Goal: Find specific page/section: Find specific page/section

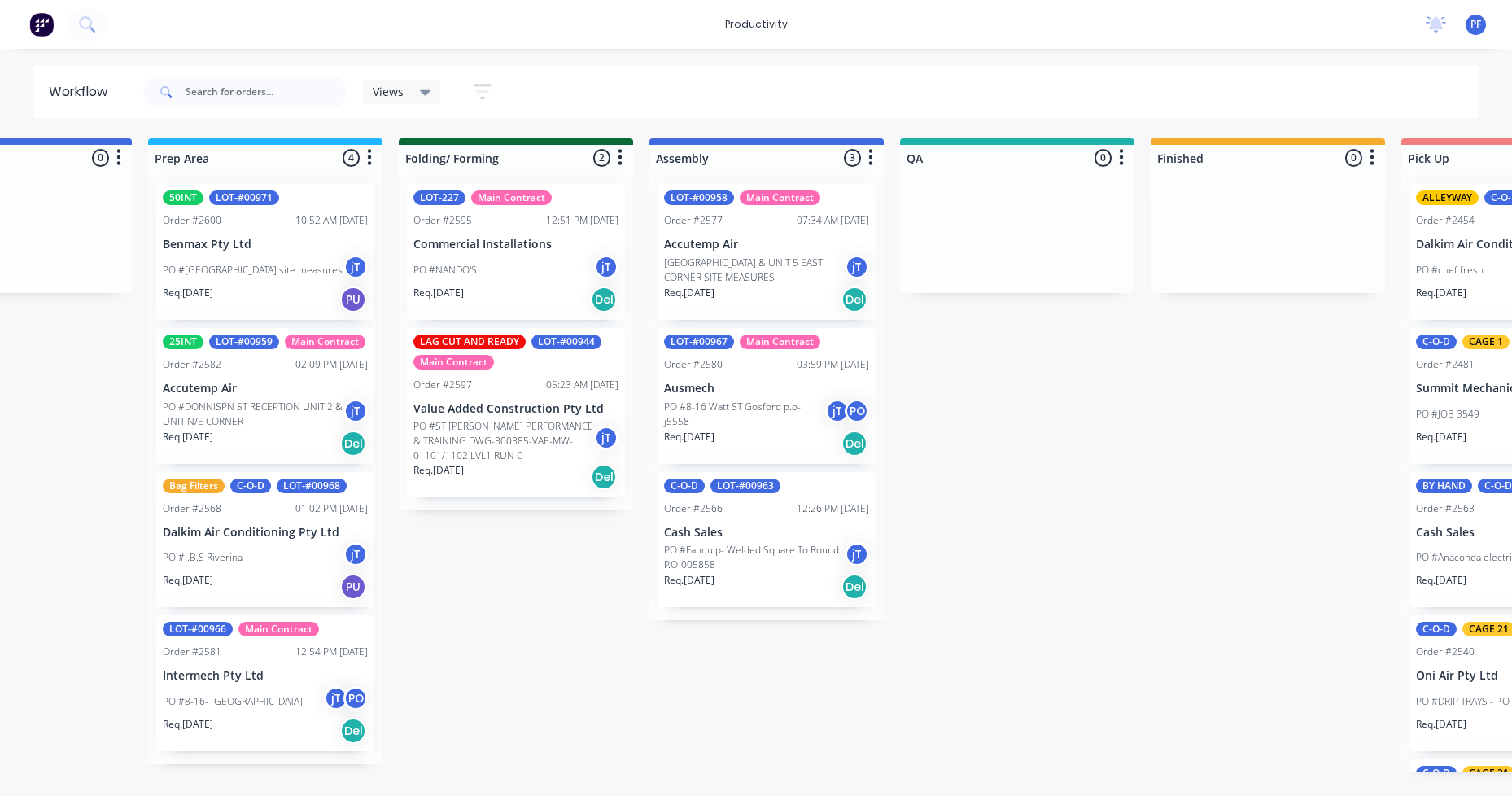
scroll to position [0, 640]
click at [289, 405] on p "PO #DONNISPN ST RECEPTION UNIT 2 & UNIT N/E CORNER" at bounding box center [251, 413] width 180 height 29
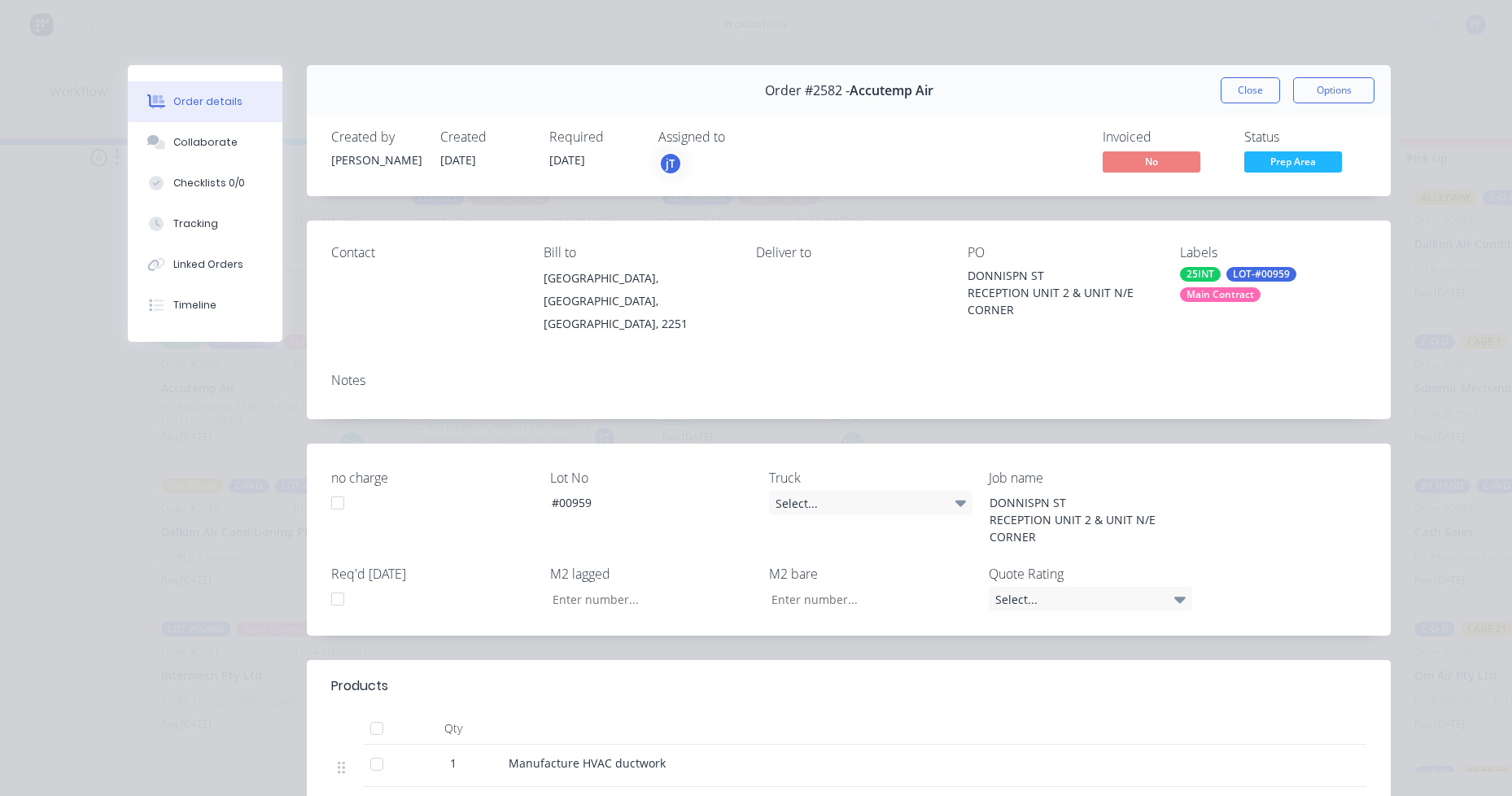
click at [1220, 303] on div "Labels 25INT LOT-#00959 Main Contract" at bounding box center [1274, 290] width 186 height 91
click at [1226, 296] on div "Main Contract" at bounding box center [1221, 295] width 81 height 15
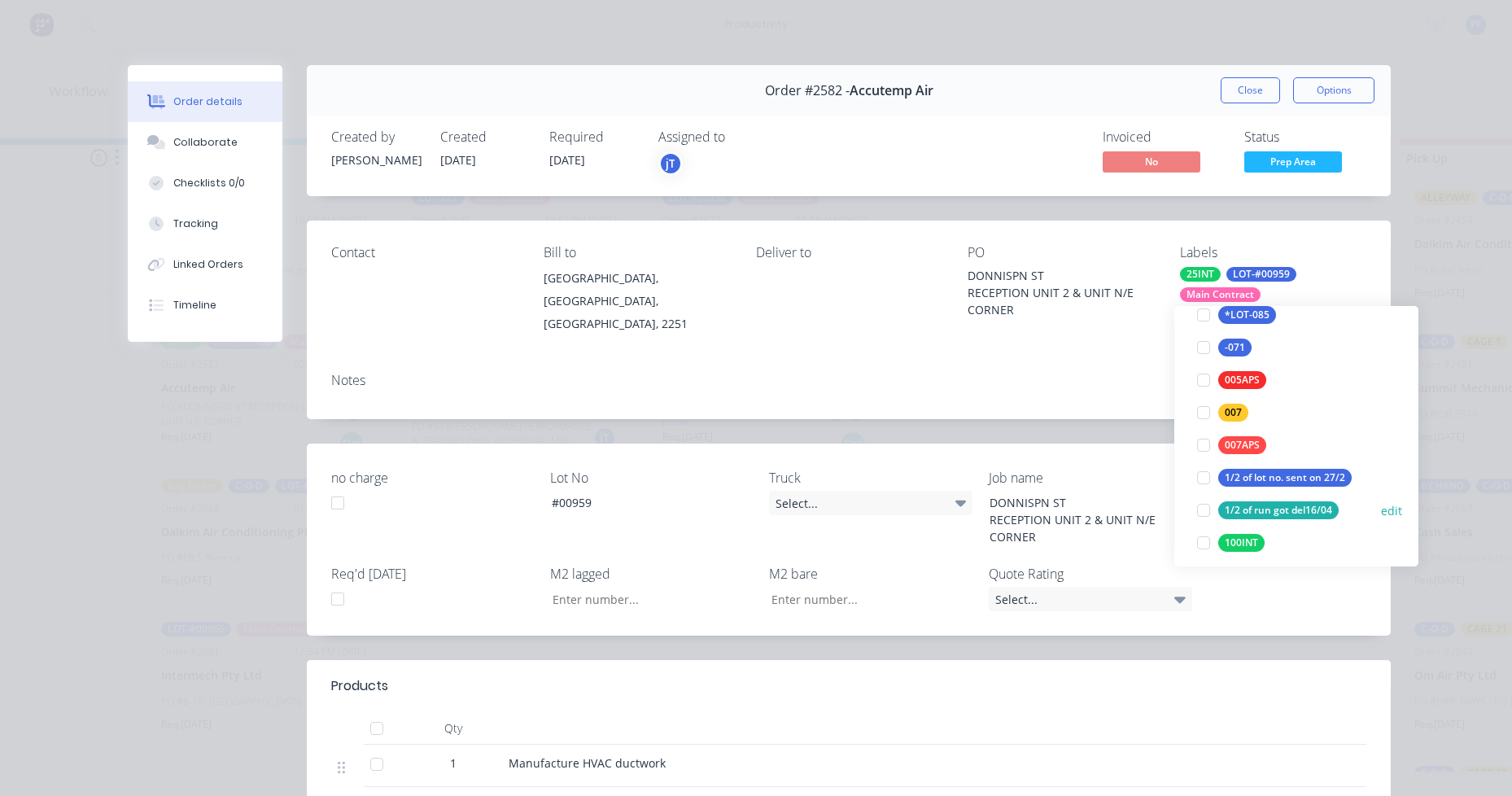
scroll to position [325, 0]
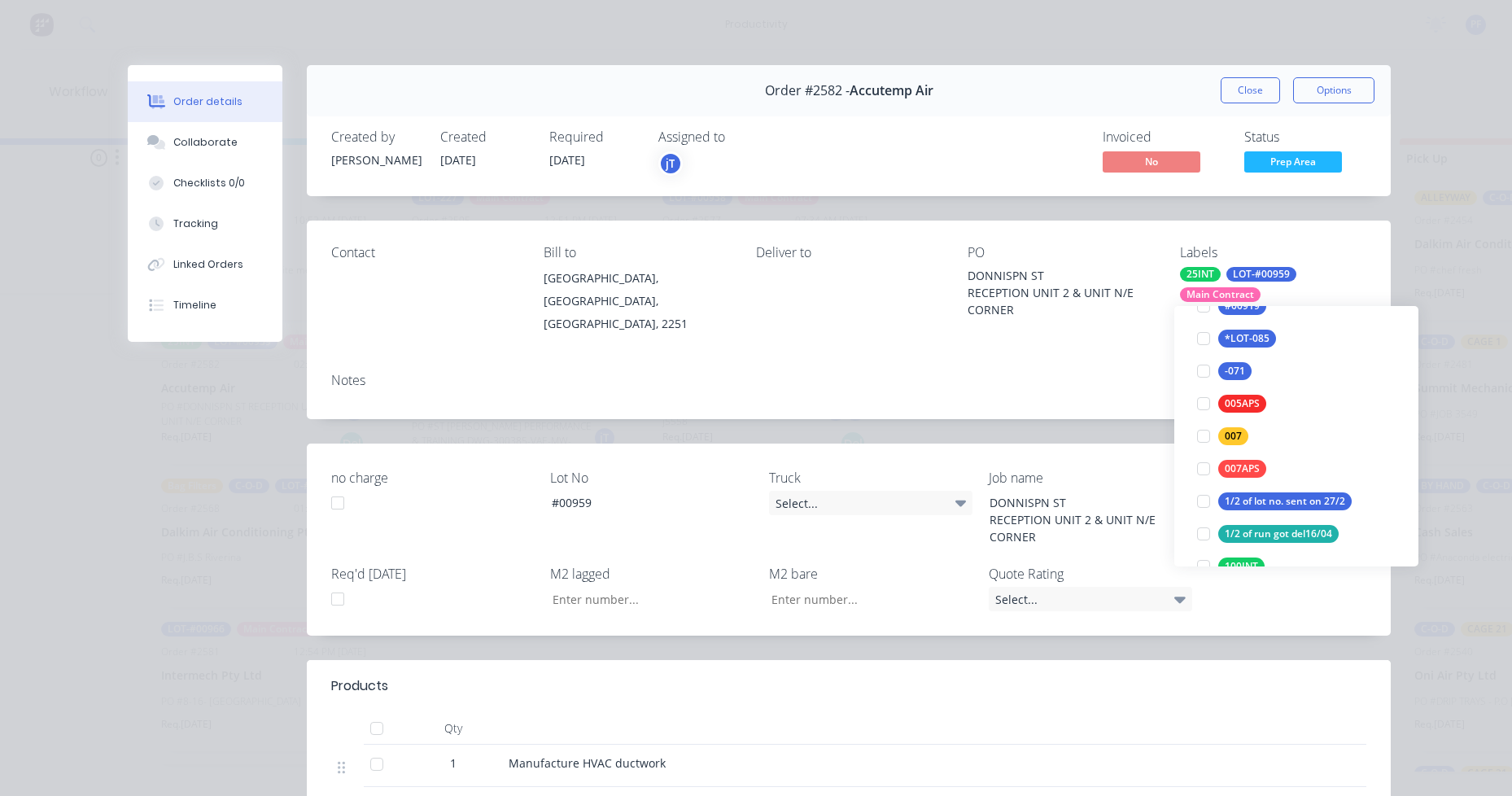
click at [1194, 253] on div "Labels" at bounding box center [1274, 253] width 186 height 16
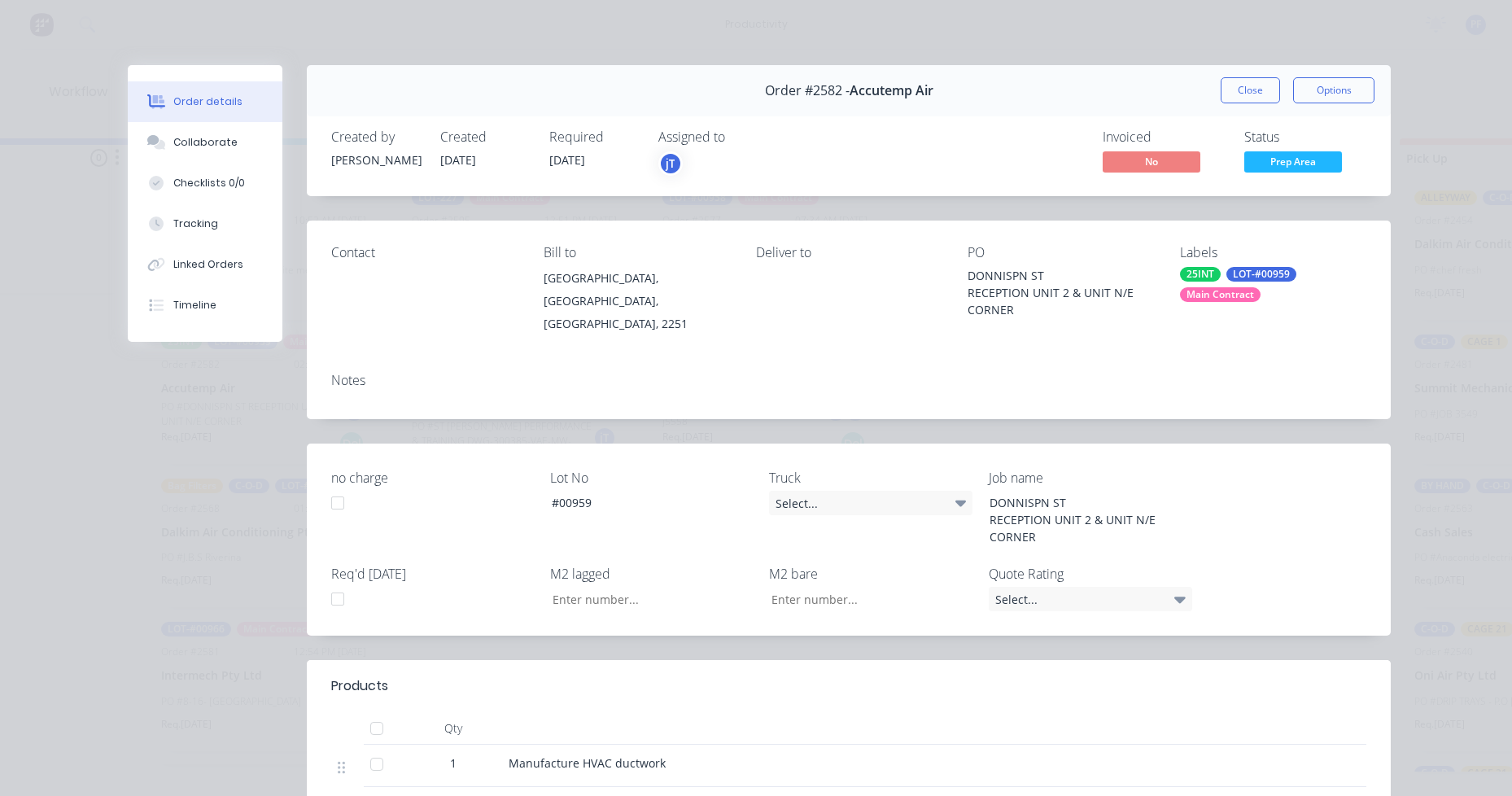
click at [1216, 255] on div "Labels" at bounding box center [1274, 253] width 186 height 16
click at [1227, 294] on div "Main Contract" at bounding box center [1221, 295] width 81 height 15
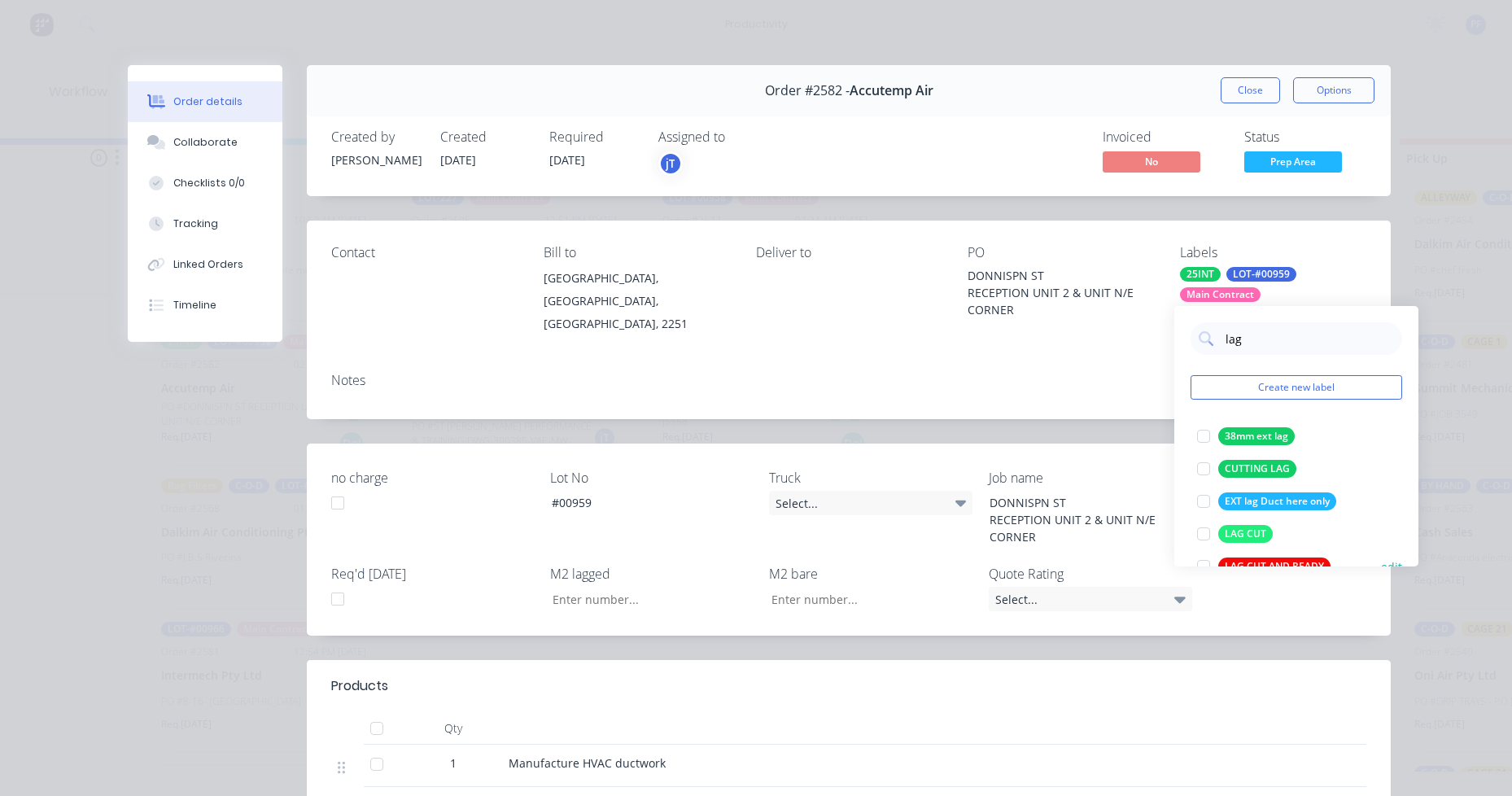
type input "lag"
click at [1307, 561] on div "LAG CUT AND READY" at bounding box center [1275, 566] width 113 height 18
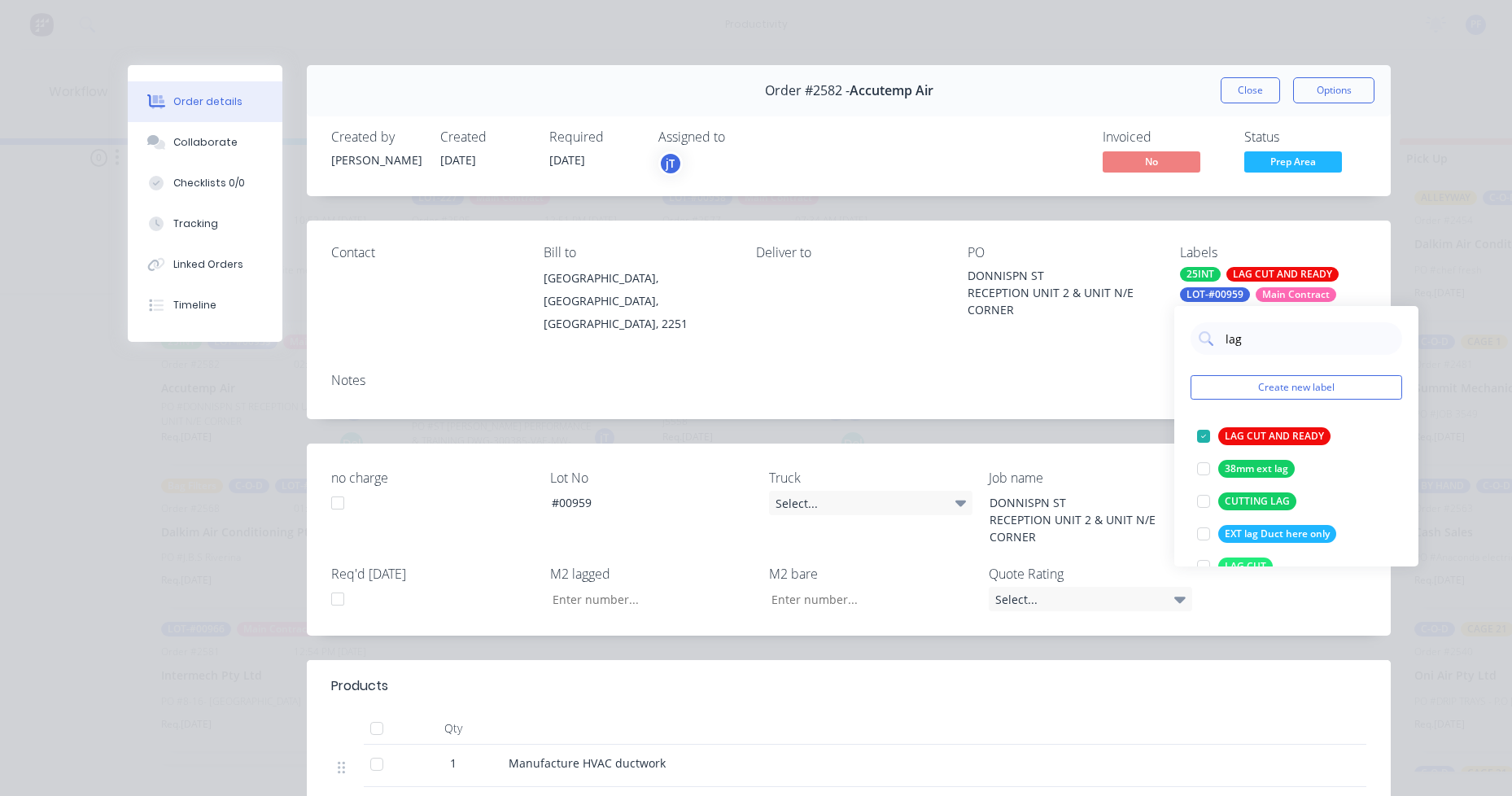
click at [1111, 436] on div "Order #2582 - Accutemp Air Close Options Created by [PERSON_NAME] Created [DATE…" at bounding box center [759, 571] width 1263 height 1011
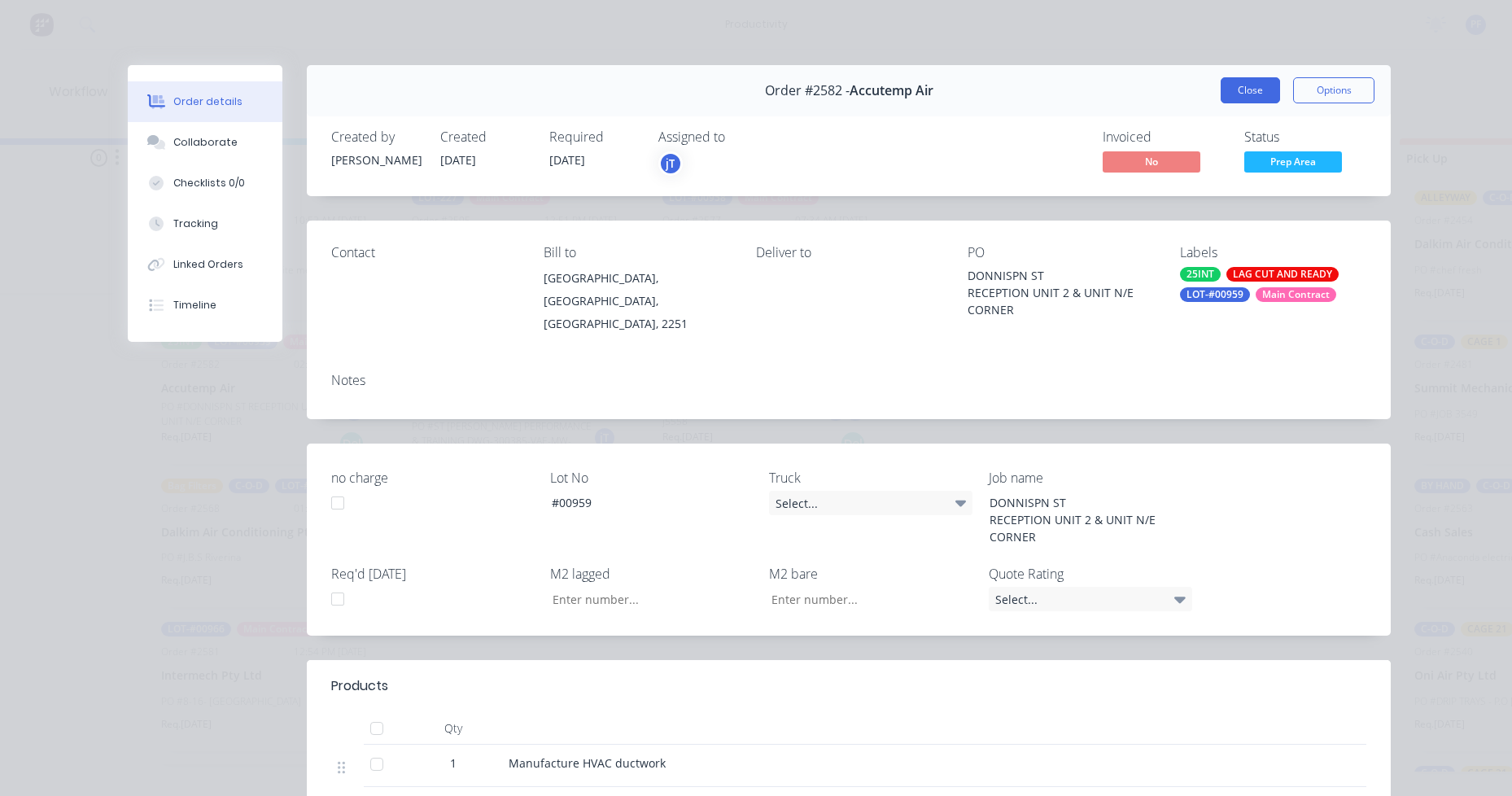
click at [1256, 91] on button "Close" at bounding box center [1251, 91] width 60 height 26
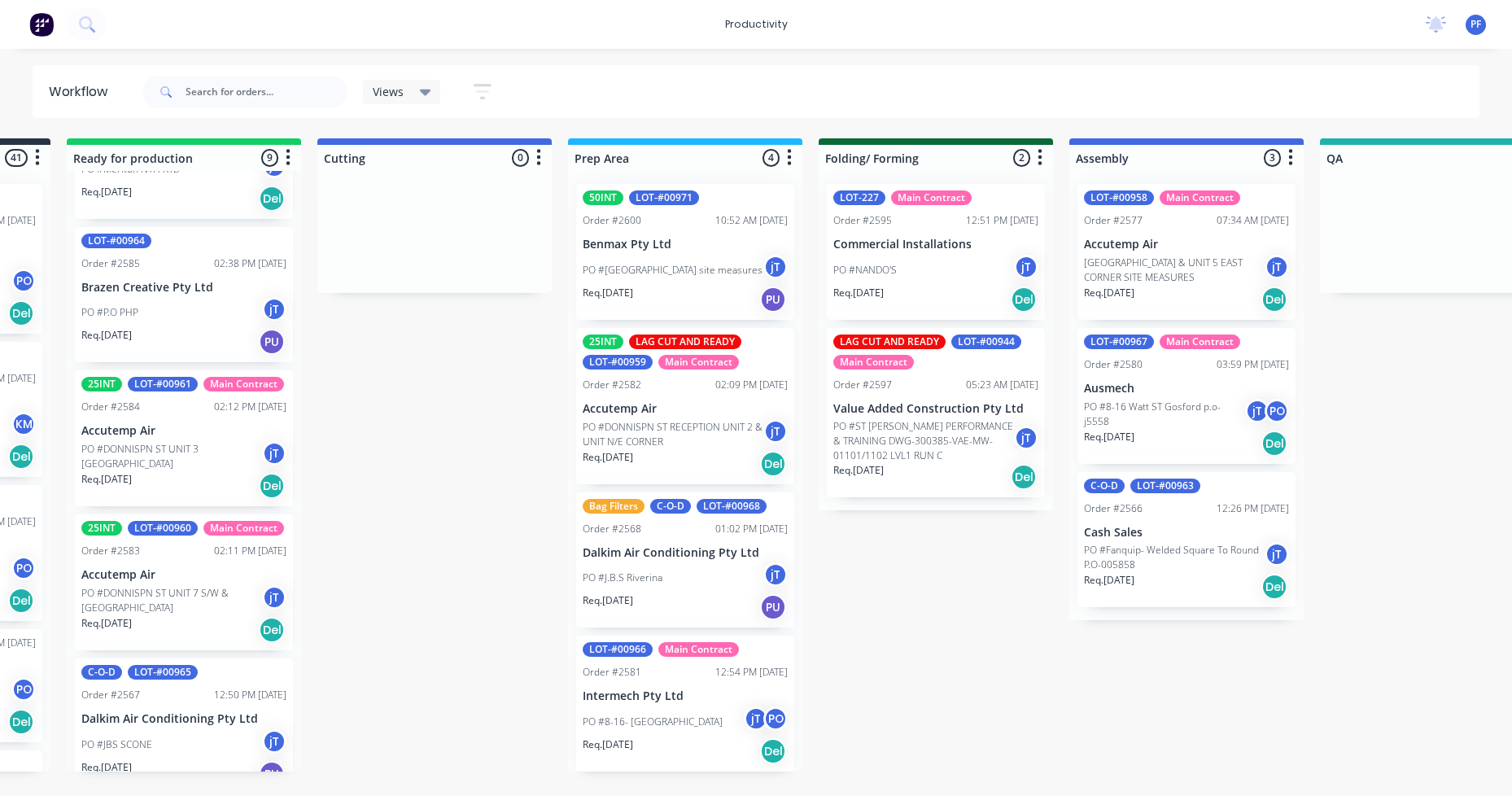
scroll to position [651, 0]
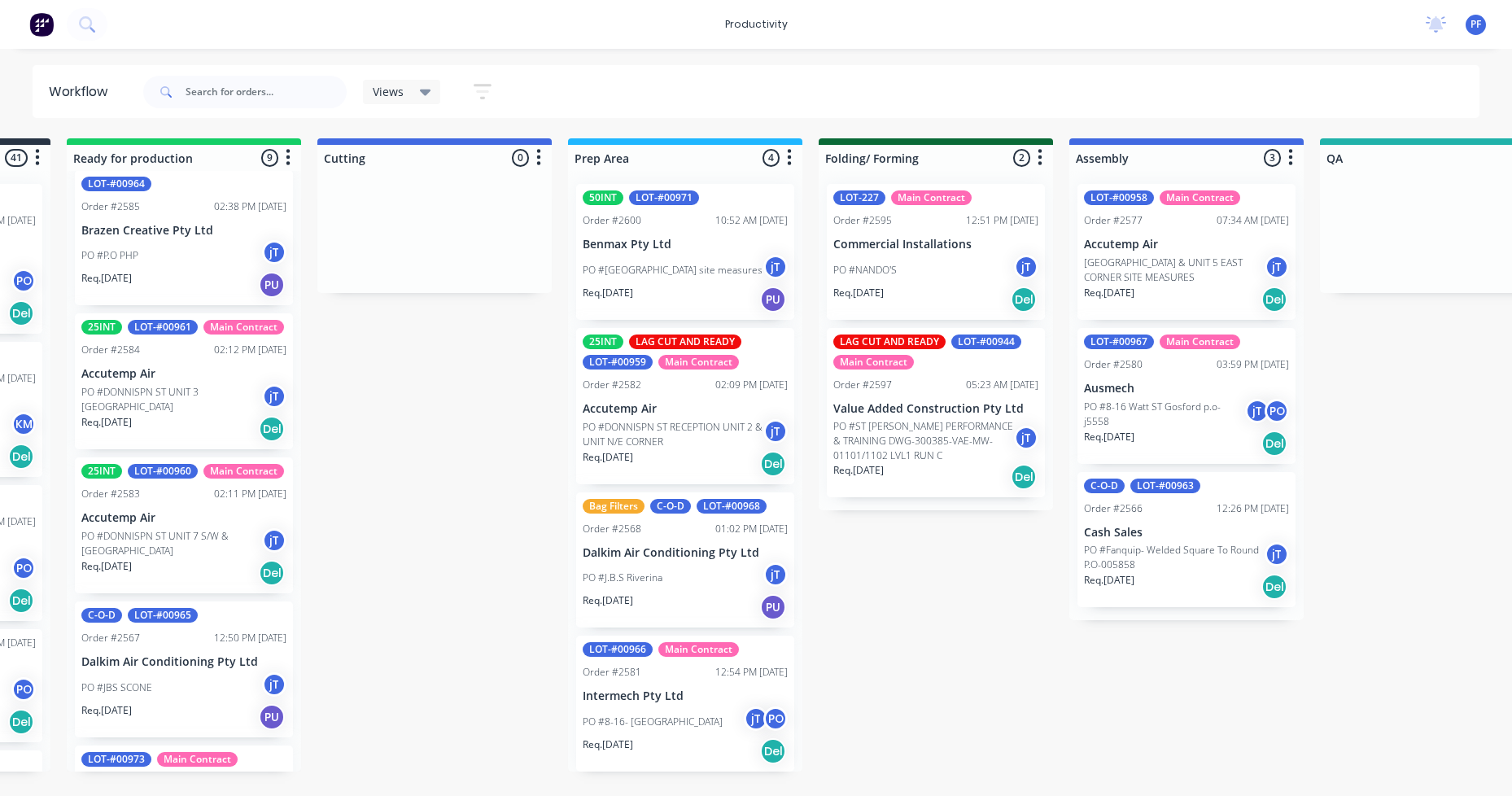
click at [137, 559] on p "PO #DONNISPN ST UNIT 7 S/W & [GEOGRAPHIC_DATA]" at bounding box center [172, 543] width 180 height 29
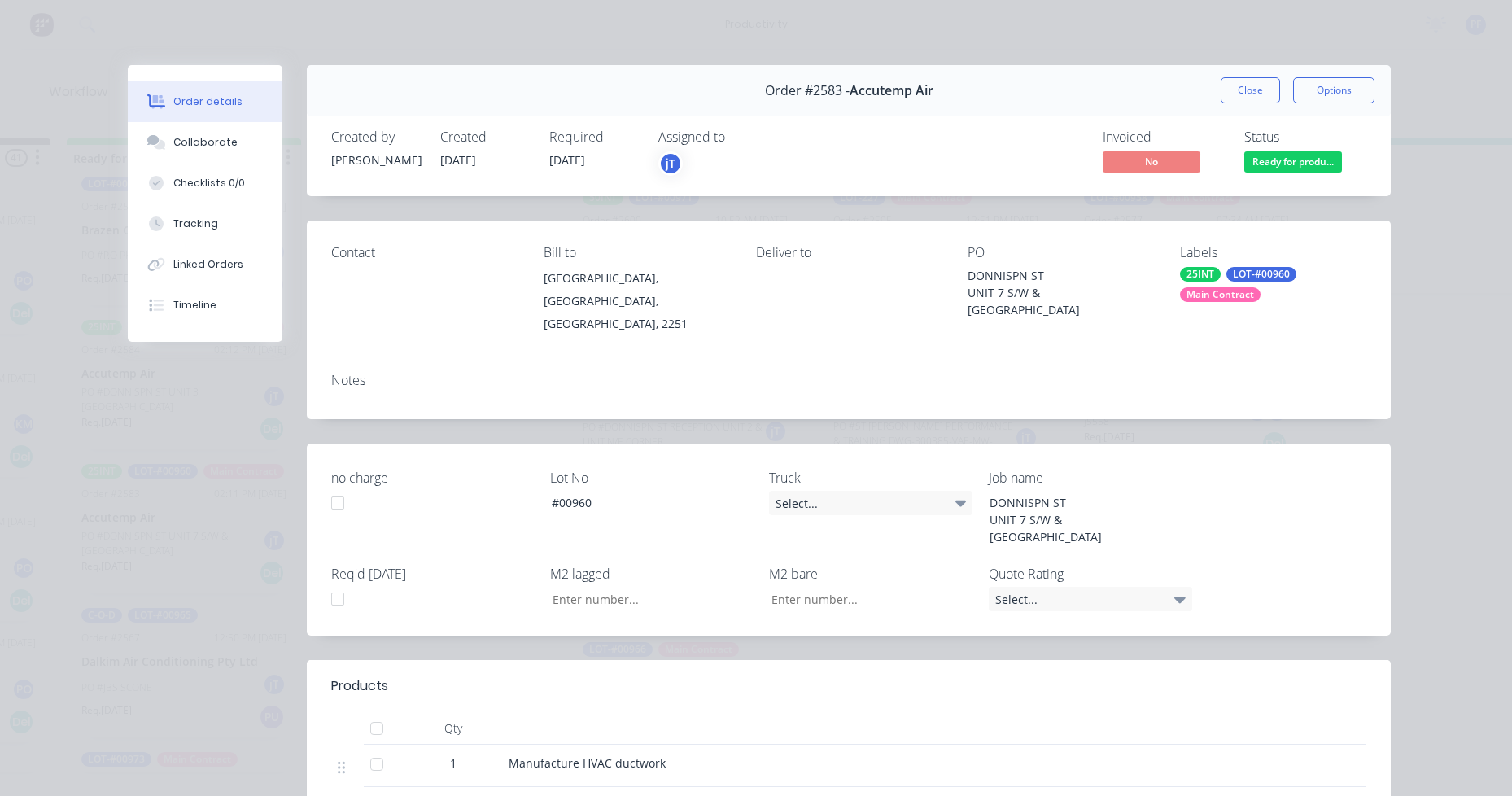
click at [1215, 301] on div "Main Contract" at bounding box center [1221, 295] width 81 height 15
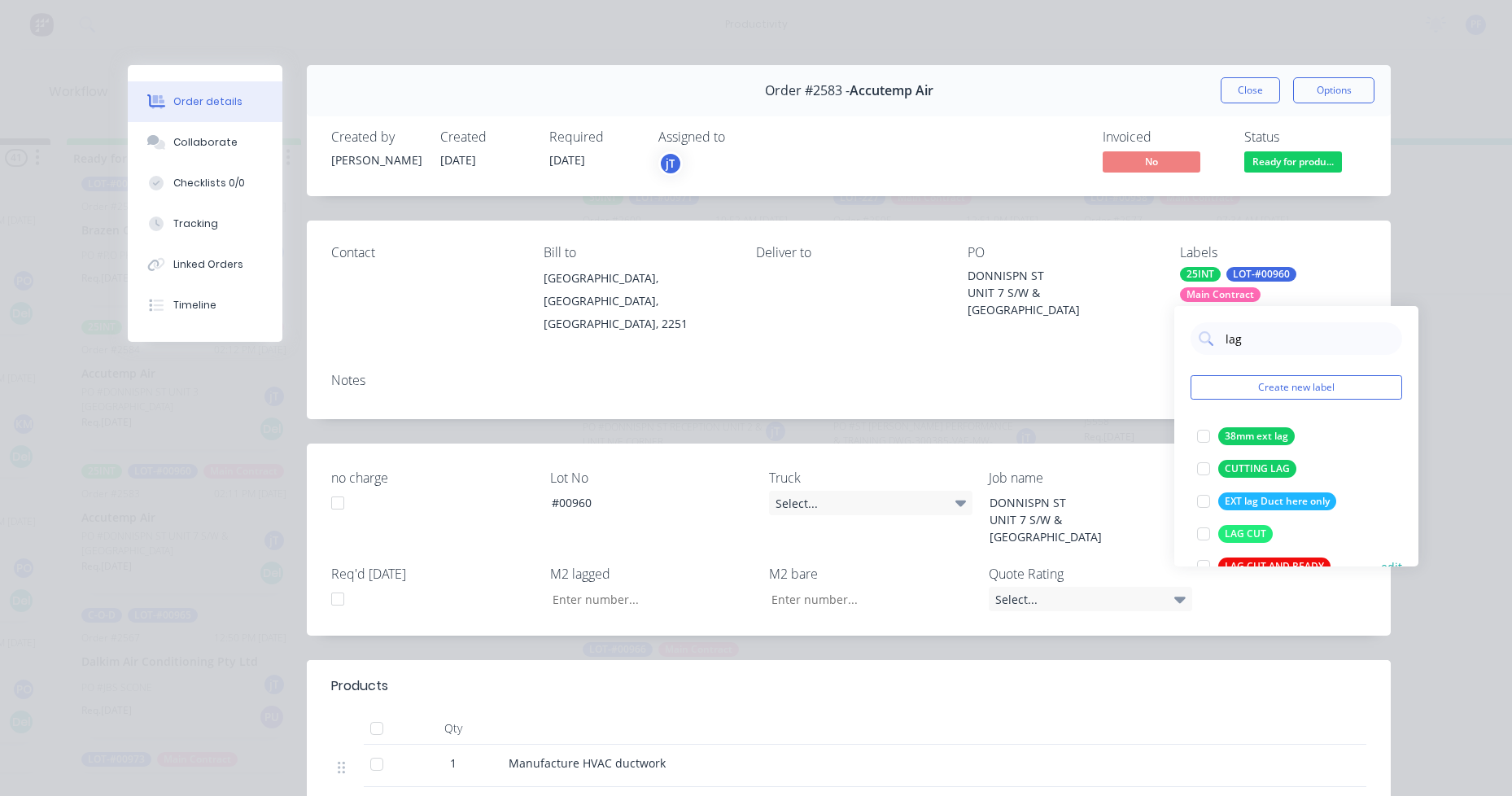
type input "lag"
click at [1311, 562] on div "LAG CUT AND READY" at bounding box center [1275, 566] width 113 height 18
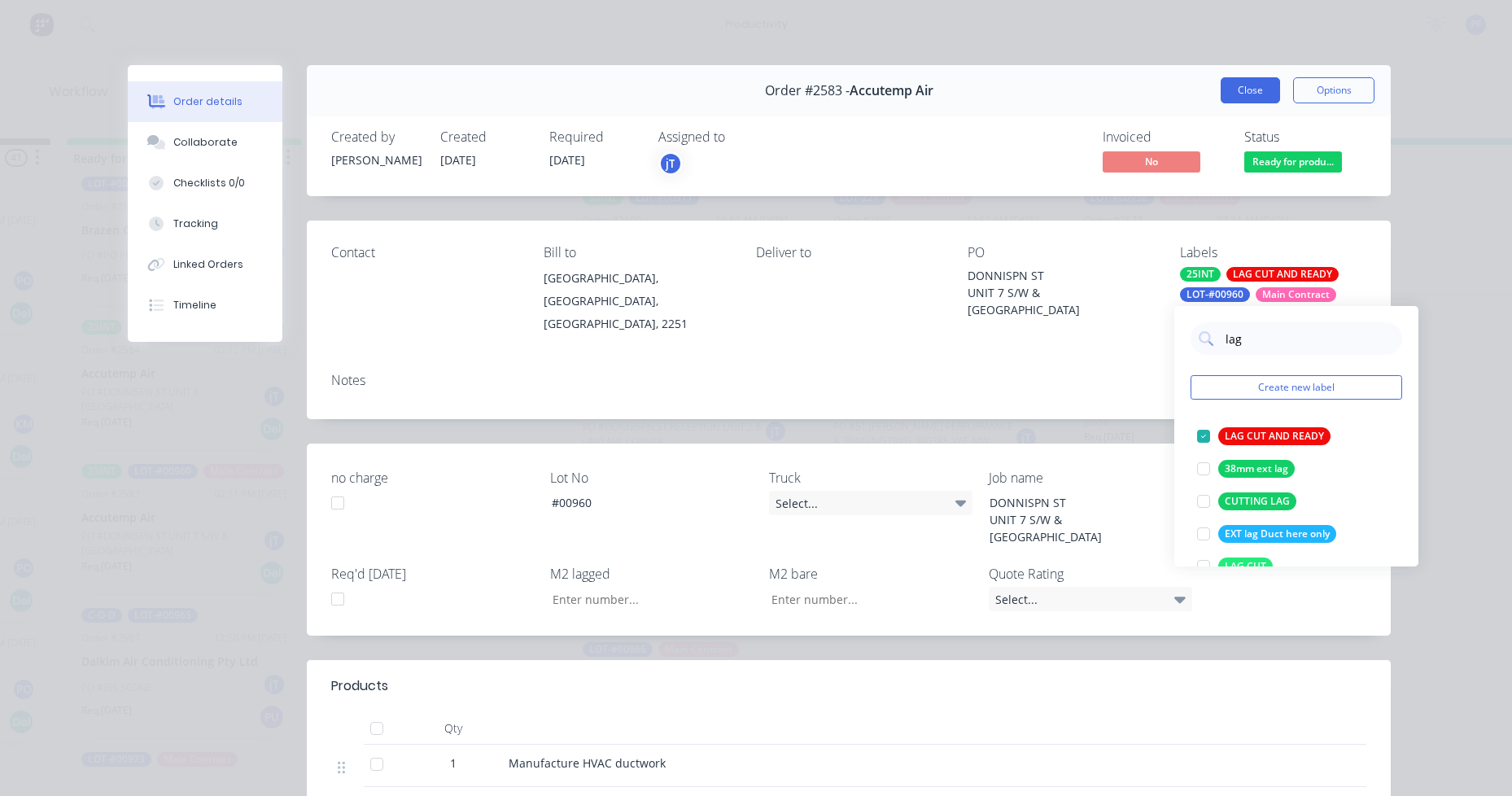
click at [1255, 85] on button "Close" at bounding box center [1251, 91] width 60 height 26
